Goal: Transaction & Acquisition: Purchase product/service

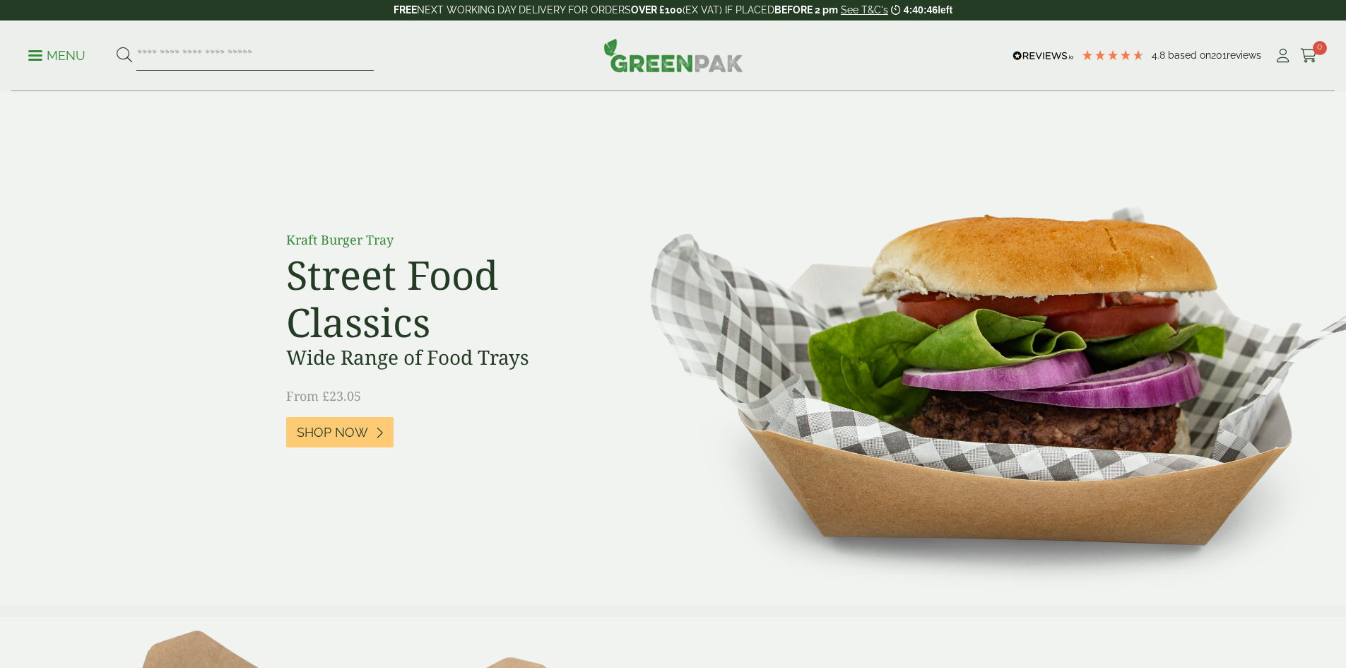
click at [242, 47] on input "search" at bounding box center [254, 56] width 237 height 30
type input "********"
click at [117, 47] on button at bounding box center [125, 56] width 16 height 18
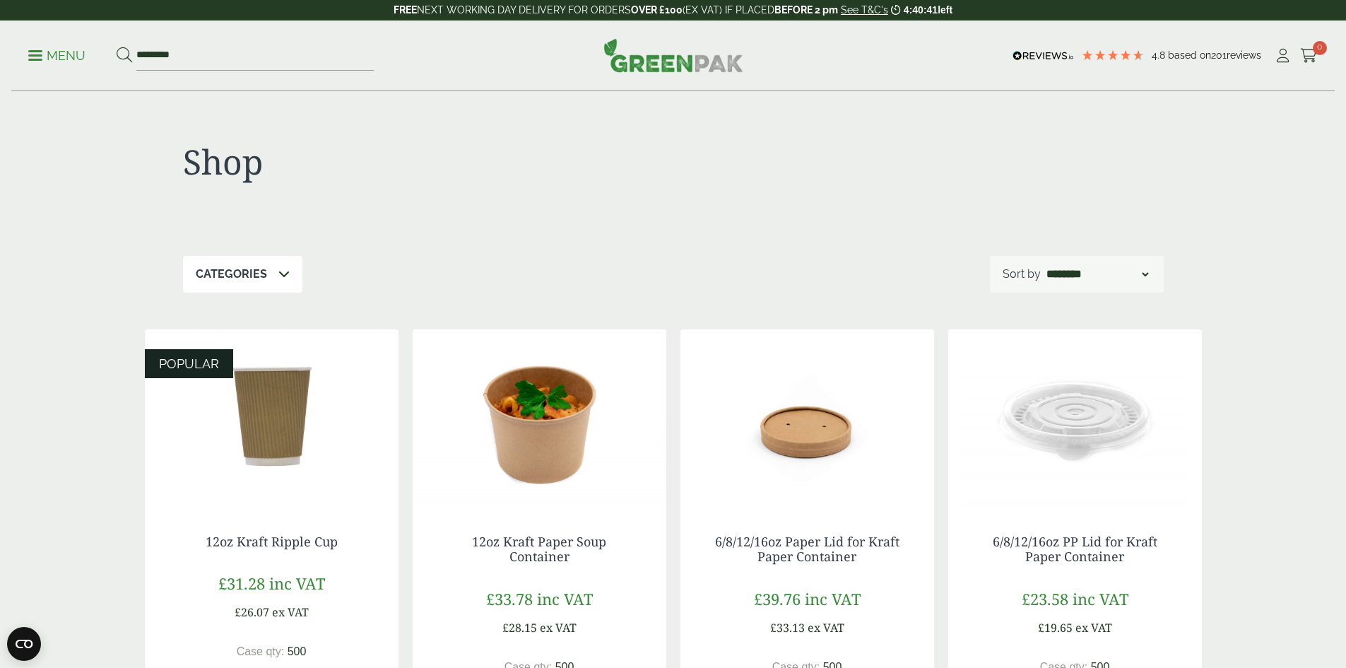
click at [527, 494] on img at bounding box center [540, 417] width 254 height 177
click at [543, 553] on link "12oz Kraft Paper Soup Container" at bounding box center [539, 549] width 134 height 33
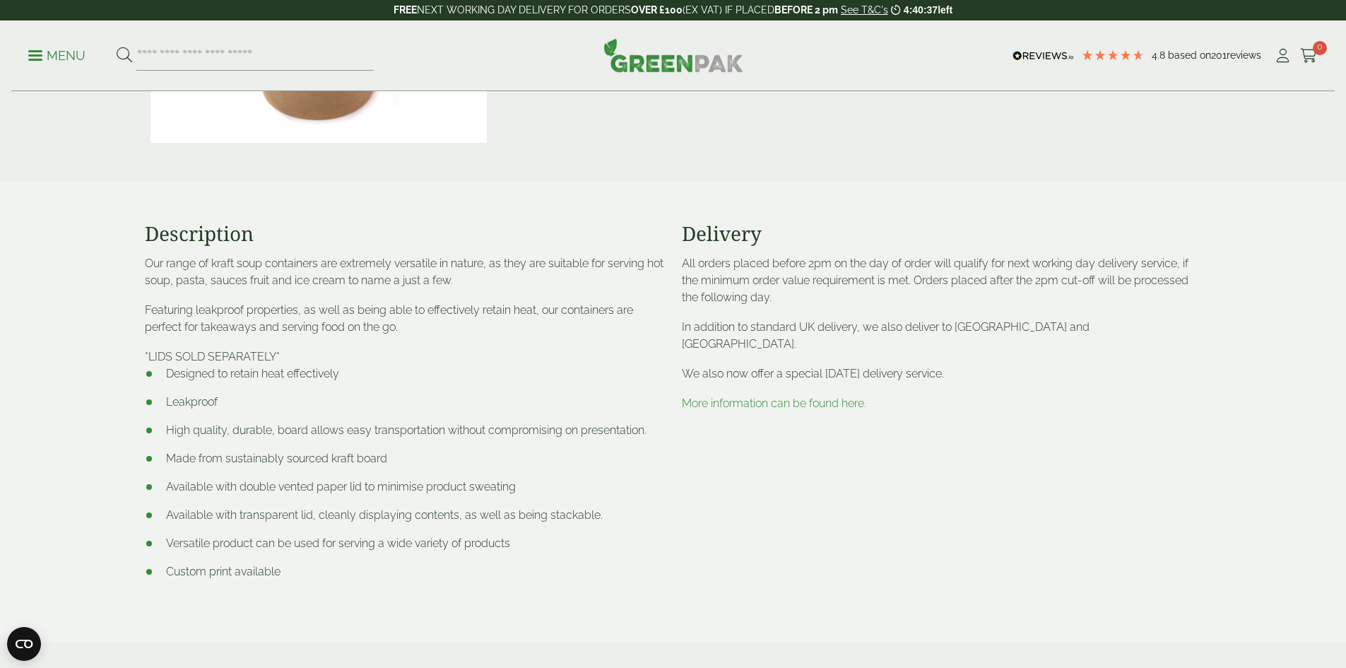
scroll to position [707, 0]
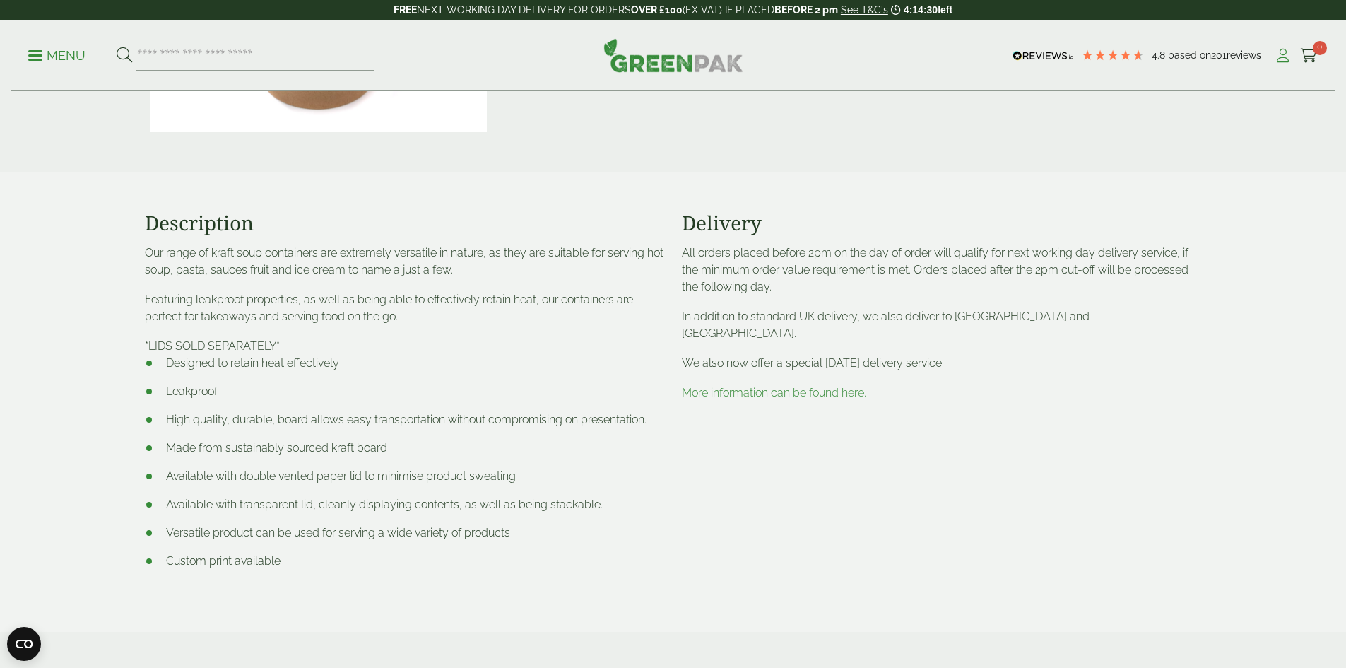
click at [1279, 59] on icon at bounding box center [1283, 56] width 18 height 14
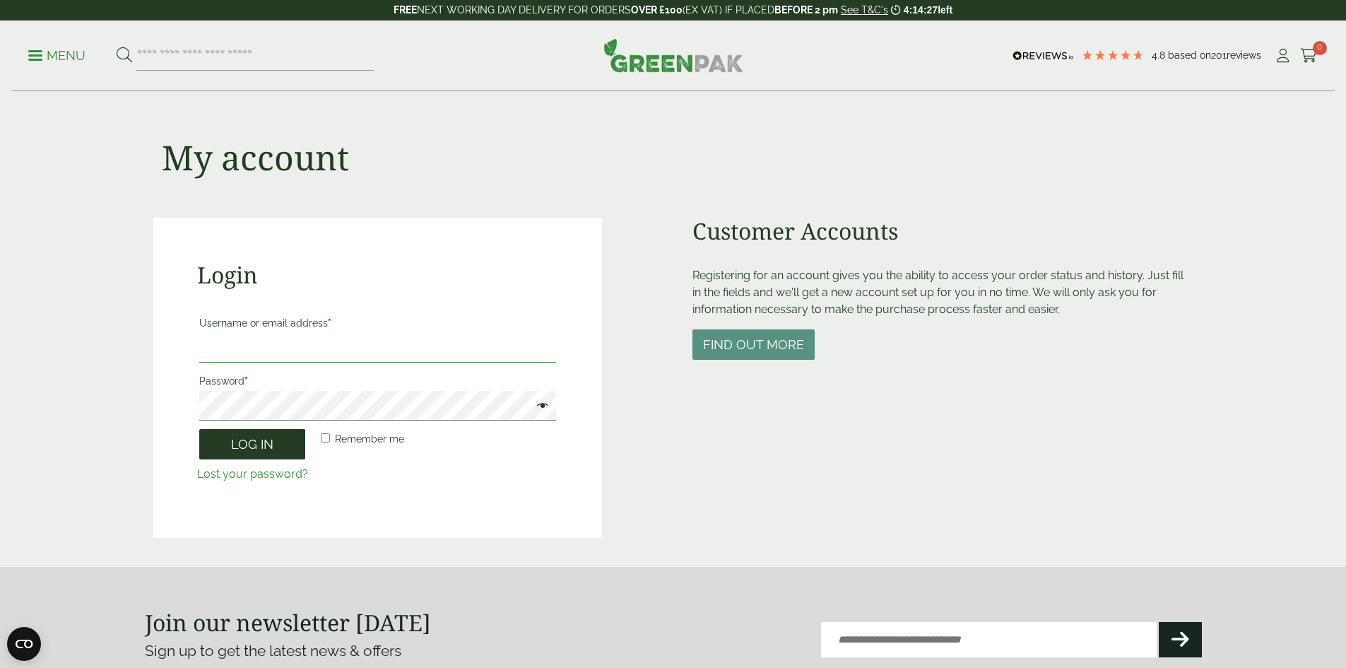
type input "**********"
click at [251, 439] on button "Log in" at bounding box center [252, 444] width 106 height 30
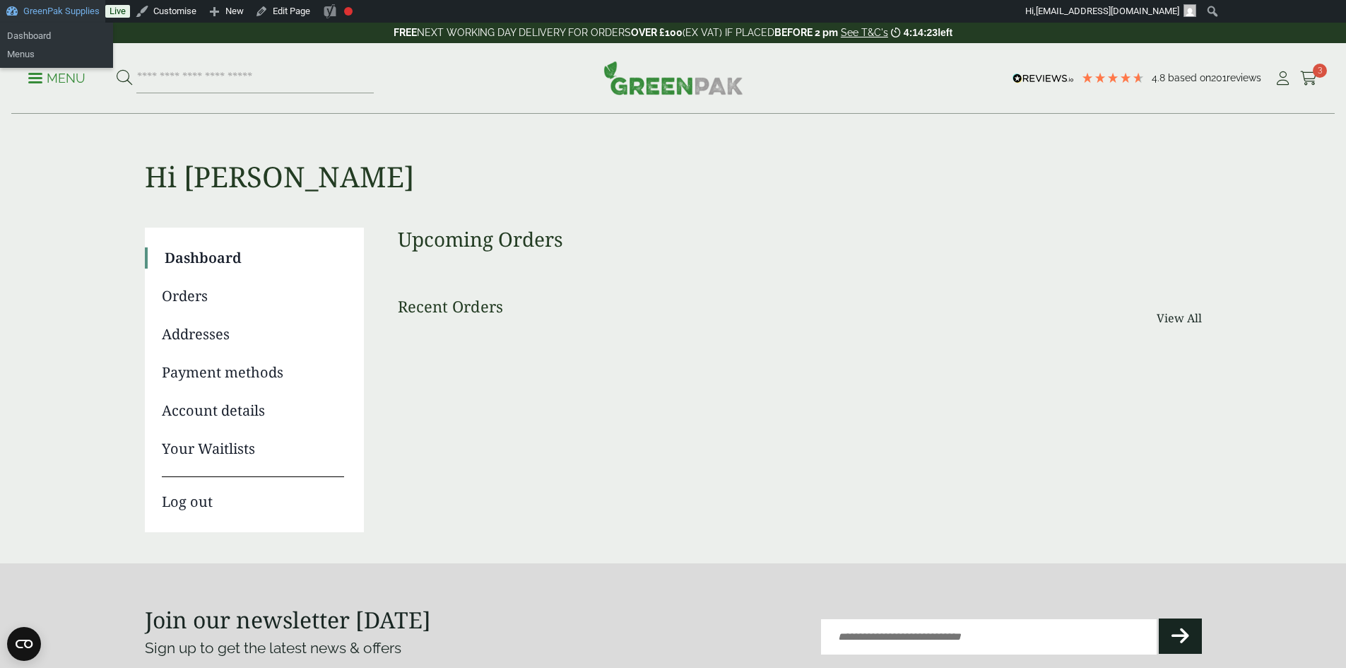
click at [44, 12] on link "GreenPak Supplies" at bounding box center [52, 11] width 105 height 23
click at [23, 30] on link "Dashboard" at bounding box center [56, 36] width 113 height 18
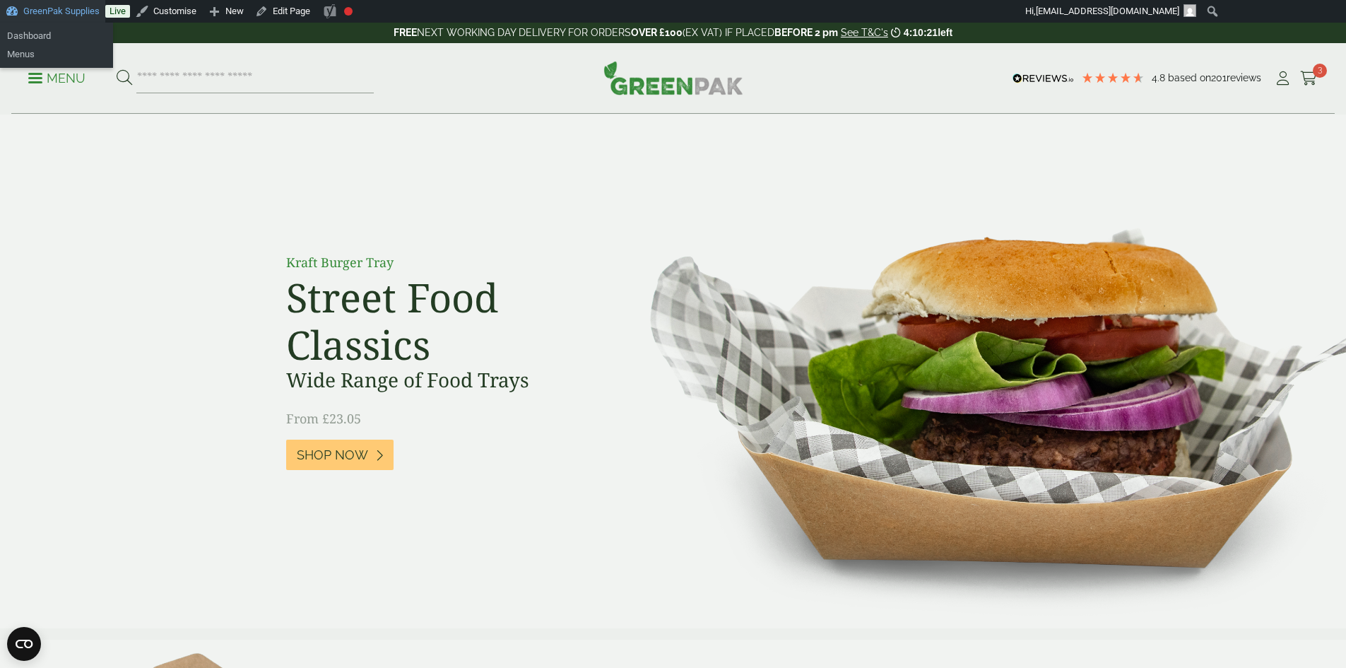
click at [36, 12] on link "GreenPak Supplies" at bounding box center [52, 11] width 105 height 23
